Goal: Check status: Check status

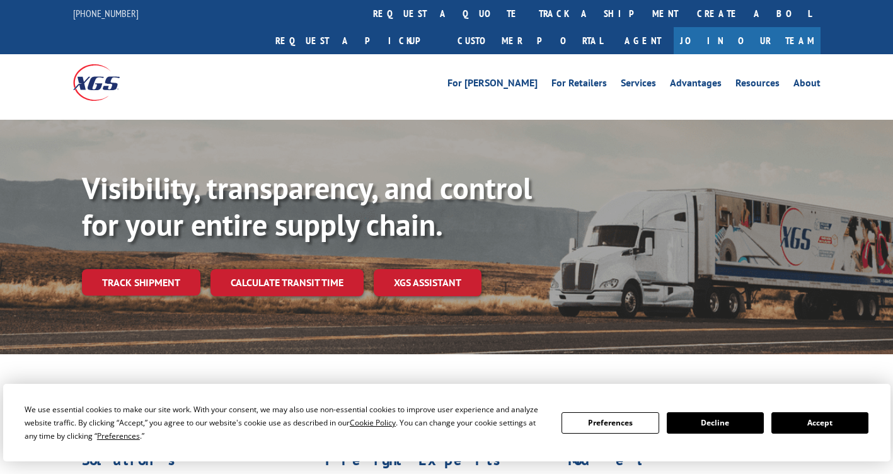
click at [134, 273] on div "Visibility, transparency, and control for your entire supply chain. Track shipm…" at bounding box center [487, 258] width 811 height 176
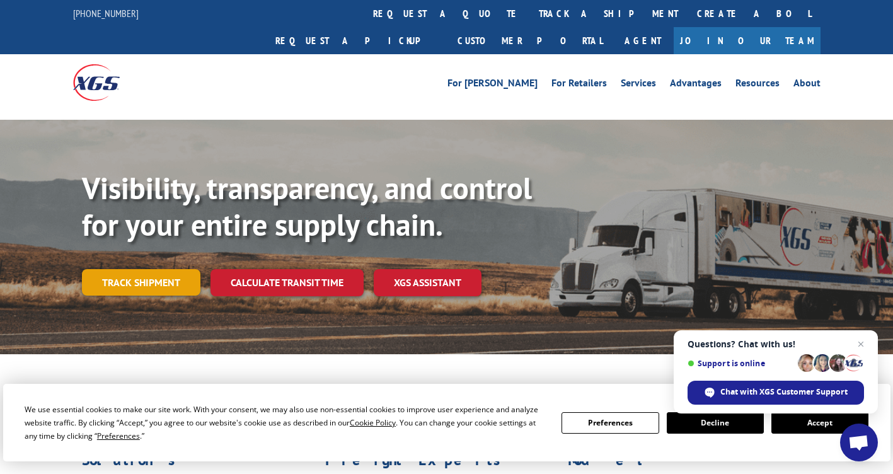
click at [136, 269] on link "Track shipment" at bounding box center [141, 282] width 119 height 26
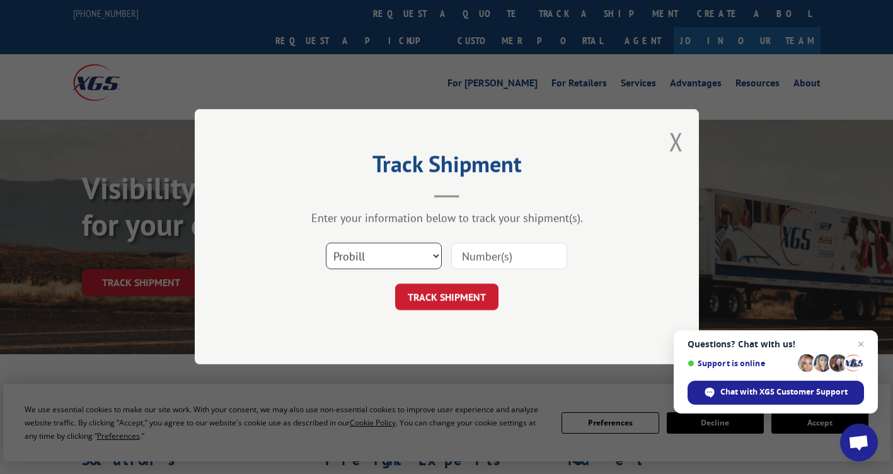
click at [433, 257] on select "Select category... Probill BOL PO" at bounding box center [384, 256] width 116 height 26
select select "bol"
click at [326, 243] on select "Select category... Probill BOL PO" at bounding box center [384, 256] width 116 height 26
click at [496, 260] on input at bounding box center [509, 256] width 116 height 26
type input "TFD-040261.A"
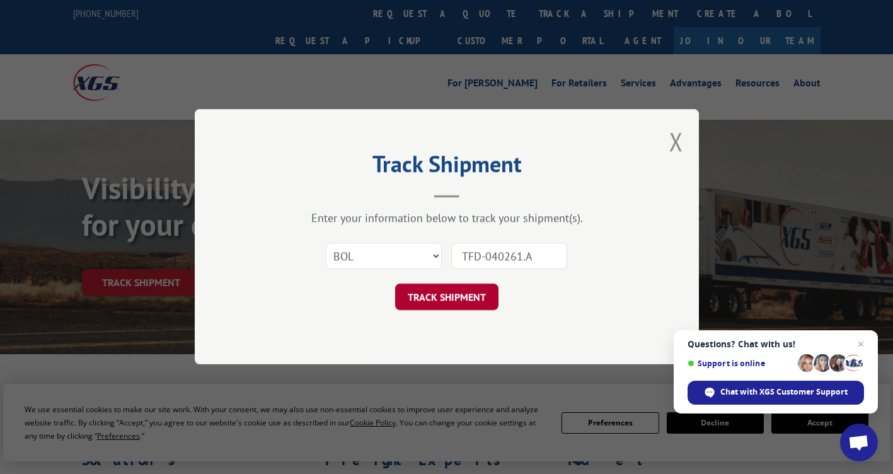
click at [483, 301] on button "TRACK SHIPMENT" at bounding box center [446, 297] width 103 height 26
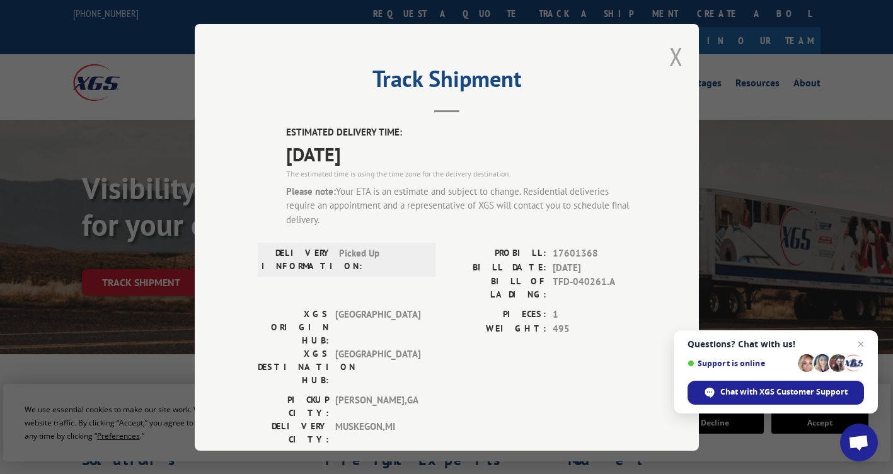
click at [670, 63] on button "Close modal" at bounding box center [677, 56] width 14 height 33
